Goal: Task Accomplishment & Management: Manage account settings

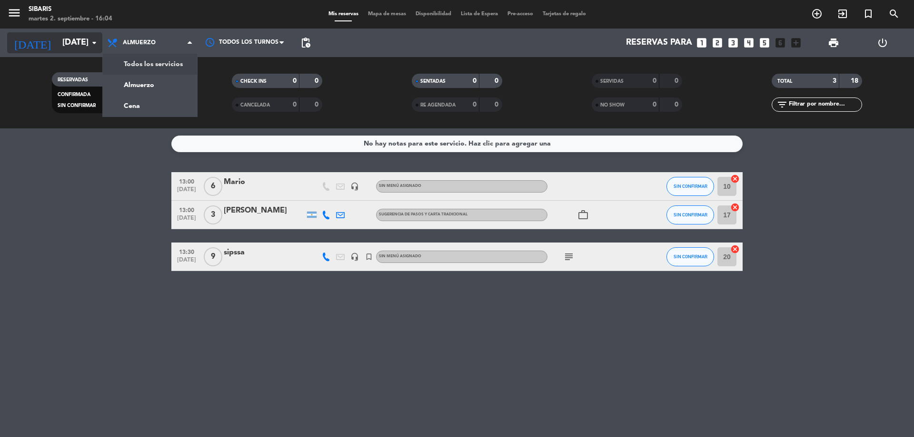
click at [75, 46] on input "[DATE]" at bounding box center [113, 42] width 110 height 19
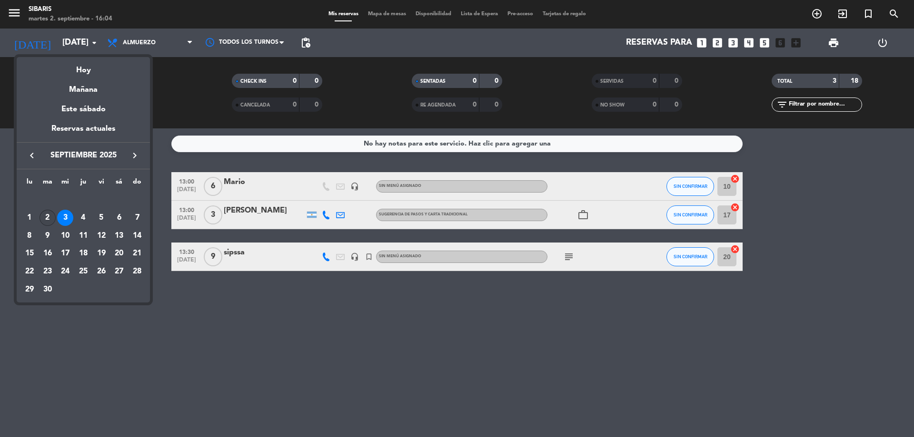
click at [51, 215] on div "2" at bounding box center [47, 218] width 16 height 16
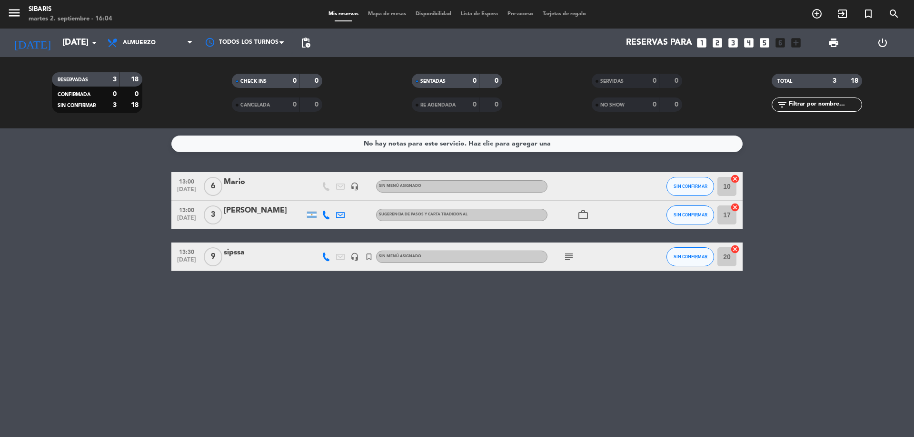
type input "[DATE]"
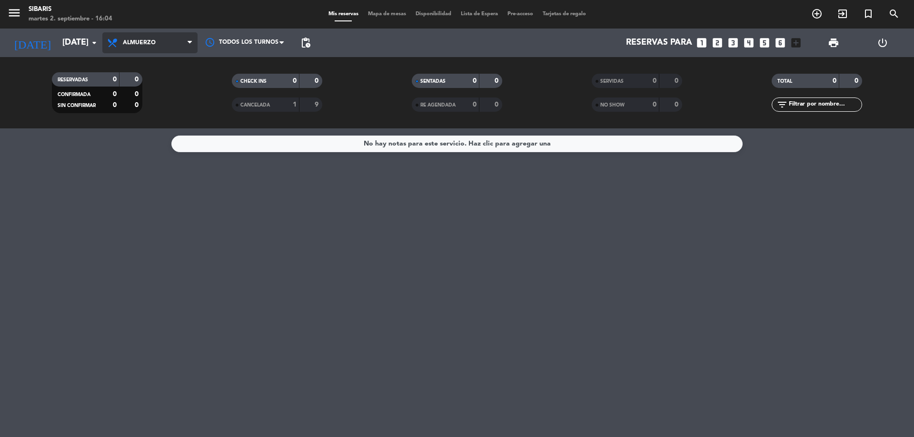
click at [138, 35] on span "Almuerzo" at bounding box center [149, 42] width 95 height 21
click at [165, 108] on div "menu sibaris [DATE] 2. septiembre - 16:04 Mis reservas Mapa de mesas Disponibil…" at bounding box center [457, 64] width 914 height 128
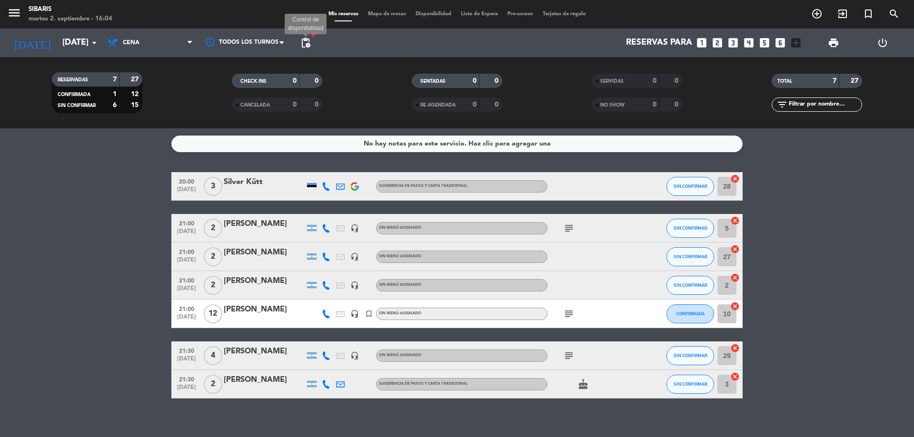
click at [309, 37] on span "pending_actions" at bounding box center [305, 42] width 11 height 11
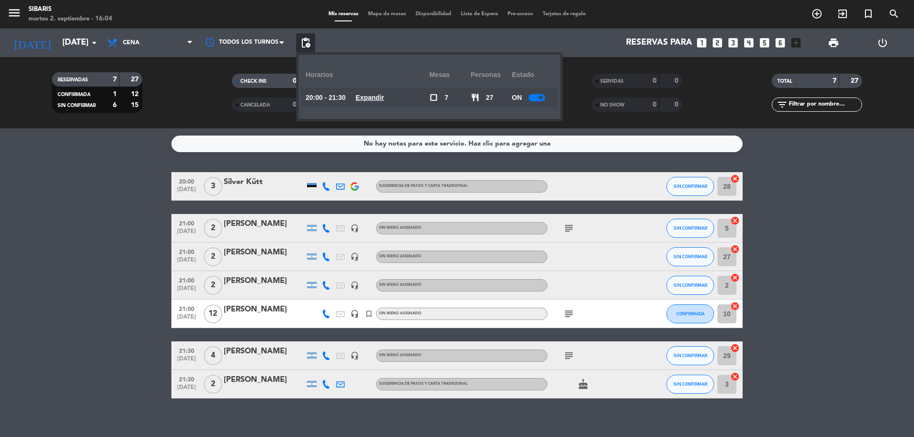
click at [384, 97] on u "Expandir" at bounding box center [369, 98] width 29 height 8
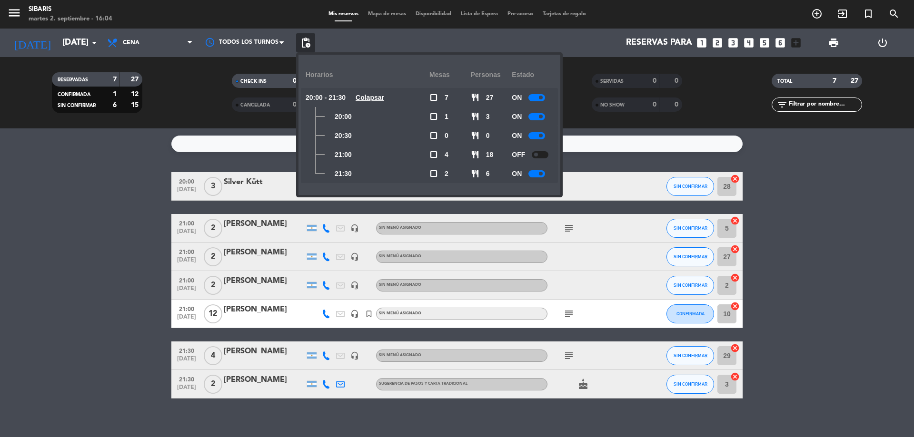
click at [433, 155] on span "check_box_outline_blank" at bounding box center [433, 154] width 9 height 9
click at [810, 209] on bookings-row "20:00 [DATE] 3 Silver Kütt sugerencia de pasos y carta tradicional SIN CONFIRMA…" at bounding box center [457, 285] width 914 height 227
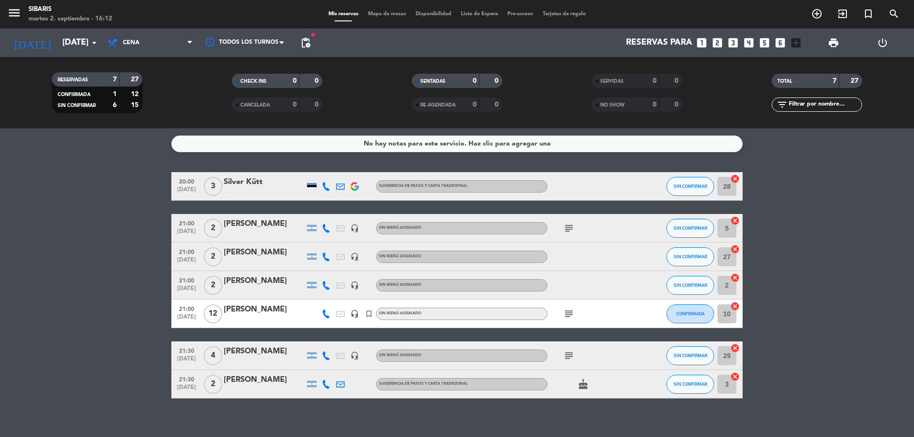
click at [112, 263] on bookings-row "20:00 [DATE] 3 Silver Kütt sugerencia de pasos y carta tradicional SIN CONFIRMA…" at bounding box center [457, 285] width 914 height 227
click at [870, 306] on bookings-row "20:00 [DATE] 3 Silver Kütt sugerencia de pasos y carta tradicional SIN CONFIRMA…" at bounding box center [457, 285] width 914 height 227
click at [52, 244] on bookings-row "20:00 [DATE] 3 Silver Kütt sugerencia de pasos y carta tradicional SIN CONFIRMA…" at bounding box center [457, 285] width 914 height 227
click at [314, 185] on div at bounding box center [312, 186] width 10 height 6
click at [268, 185] on div "Silver Kütt" at bounding box center [264, 182] width 81 height 12
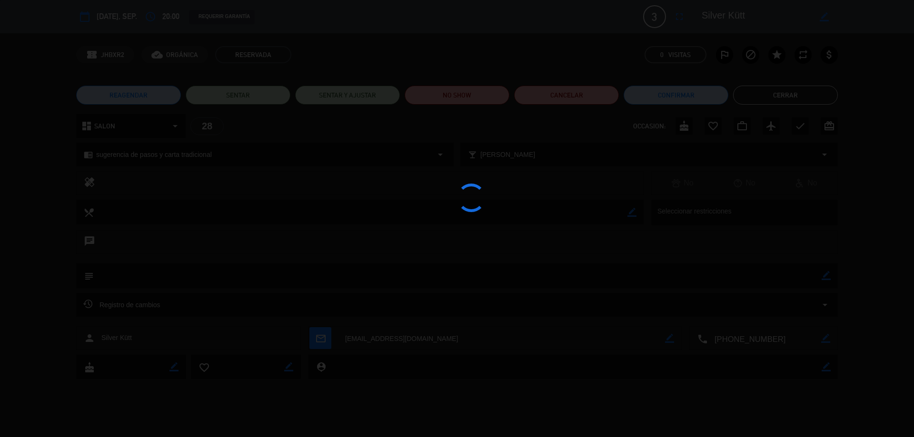
type input "[DEMOGRAPHIC_DATA][DATE]"
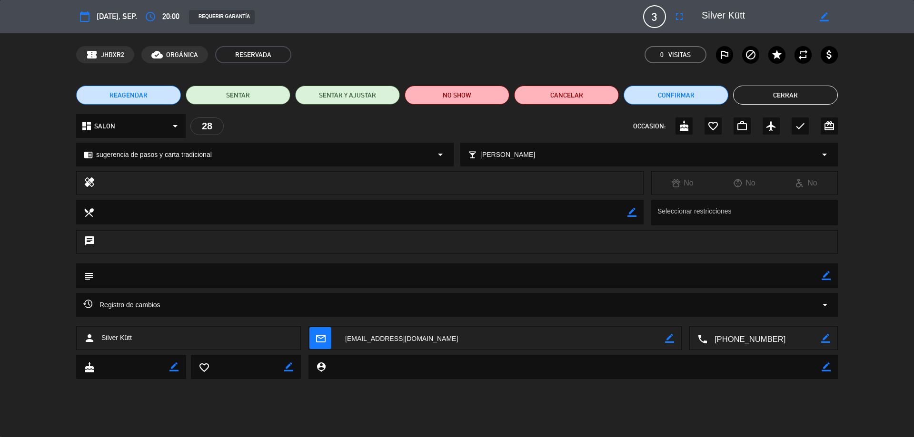
click at [796, 100] on button "Cerrar" at bounding box center [785, 95] width 105 height 19
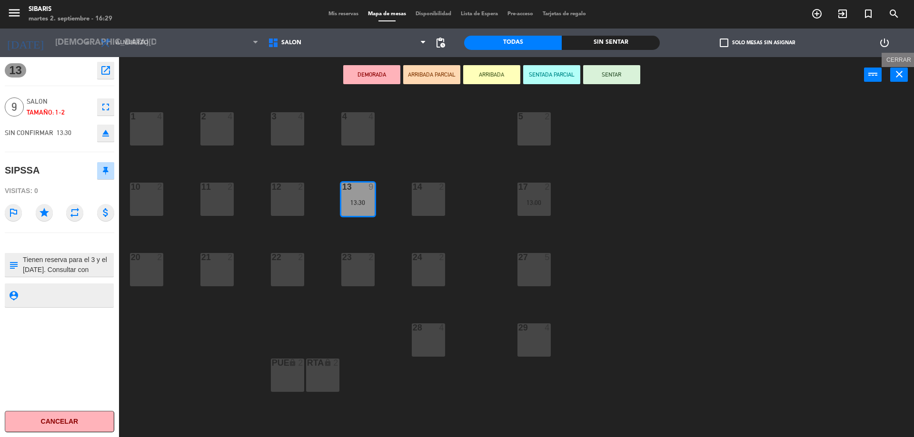
click at [903, 71] on icon "close" at bounding box center [898, 74] width 11 height 11
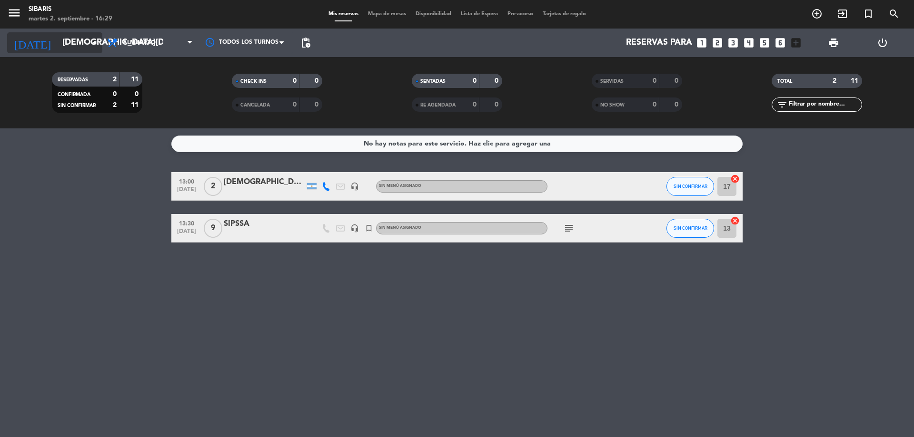
click at [94, 48] on icon "arrow_drop_down" at bounding box center [94, 42] width 11 height 11
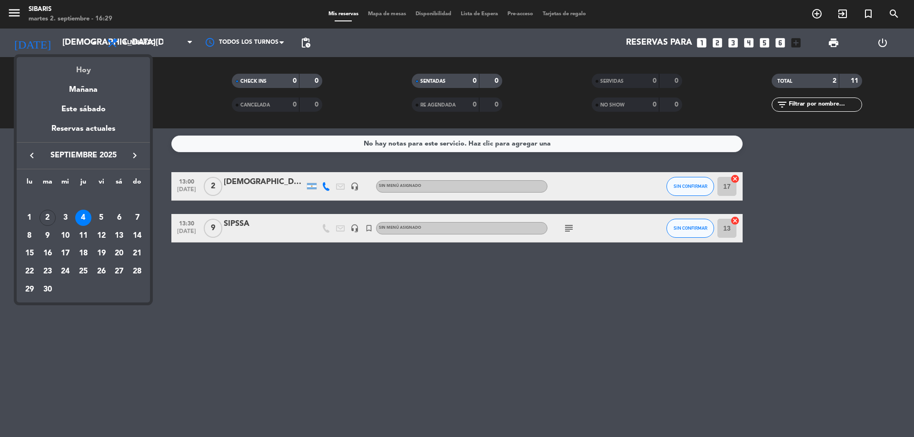
click at [91, 71] on div "Hoy" at bounding box center [83, 67] width 133 height 20
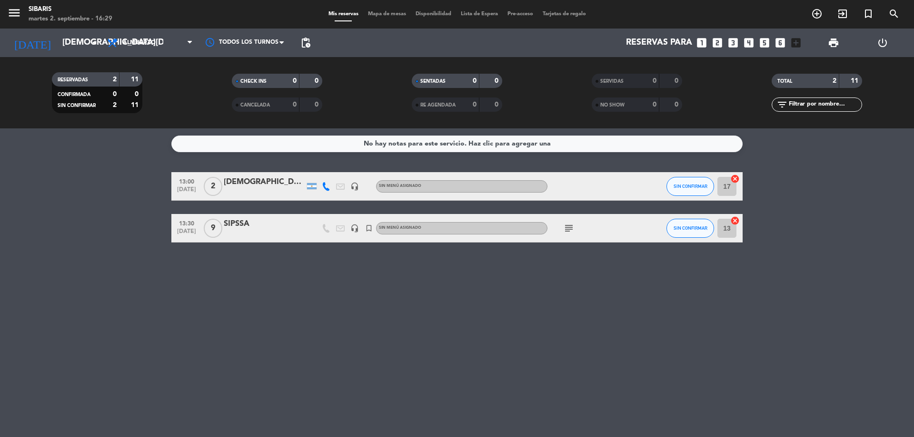
type input "[DATE]"
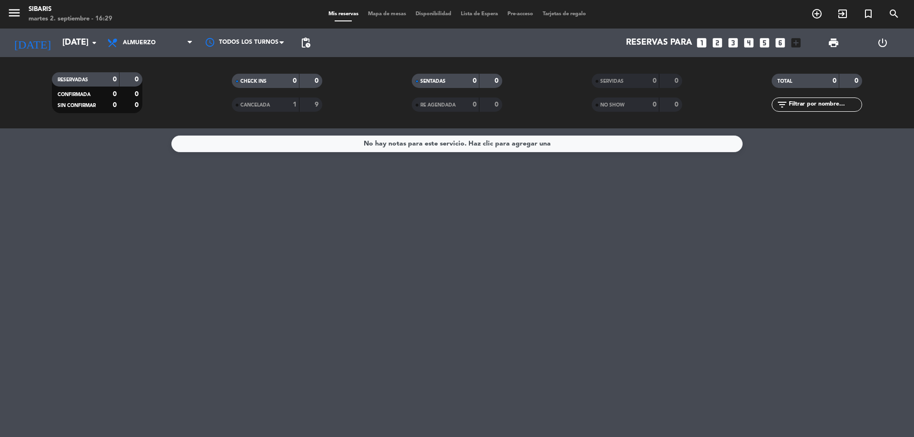
click at [154, 38] on span "Almuerzo" at bounding box center [149, 42] width 95 height 21
click at [164, 104] on div "menu sibaris [DATE] 2. septiembre - 16:29 Mis reservas Mapa de mesas Disponibil…" at bounding box center [457, 64] width 914 height 128
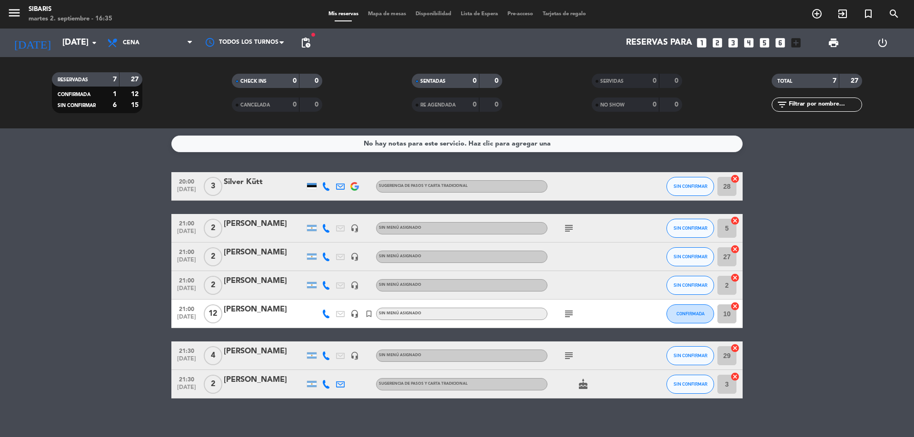
click at [573, 312] on icon "subject" at bounding box center [568, 313] width 11 height 11
click at [325, 315] on icon at bounding box center [326, 314] width 9 height 9
click at [841, 238] on bookings-row "20:00 [DATE] 3 Silver Kütt sugerencia de pasos y carta tradicional SIN CONFIRMA…" at bounding box center [457, 285] width 914 height 227
